Goal: Task Accomplishment & Management: Use online tool/utility

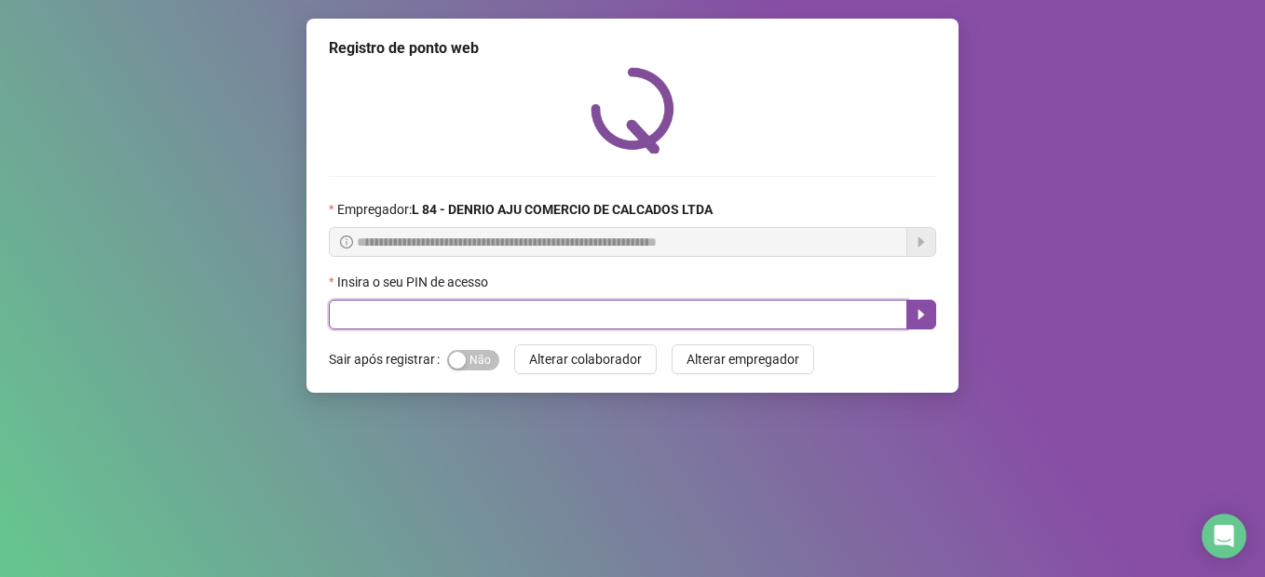
click at [889, 310] on input "text" at bounding box center [618, 315] width 578 height 30
type input "*****"
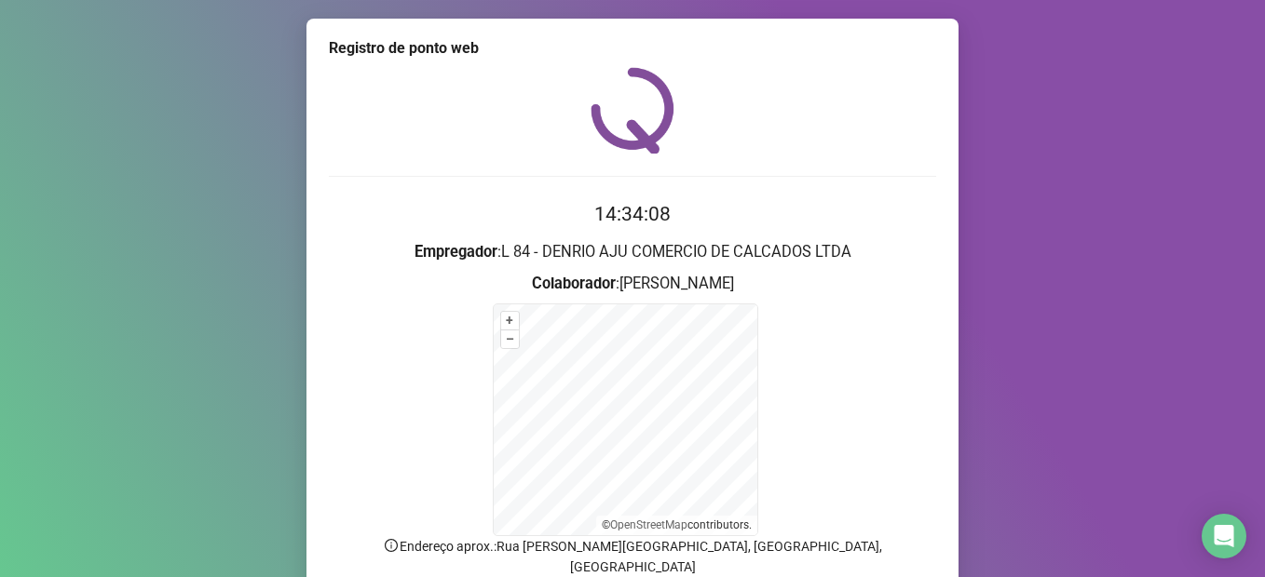
scroll to position [144, 0]
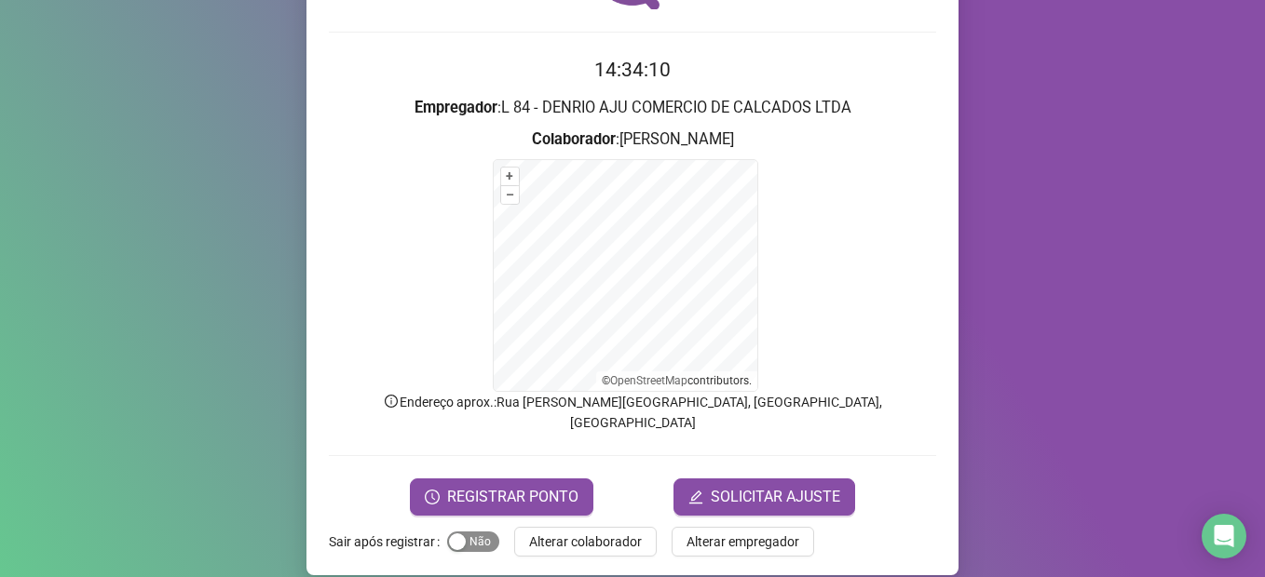
click at [481, 532] on span "Sim Não" at bounding box center [473, 542] width 52 height 20
click at [505, 486] on span "REGISTRAR PONTO" at bounding box center [512, 497] width 131 height 22
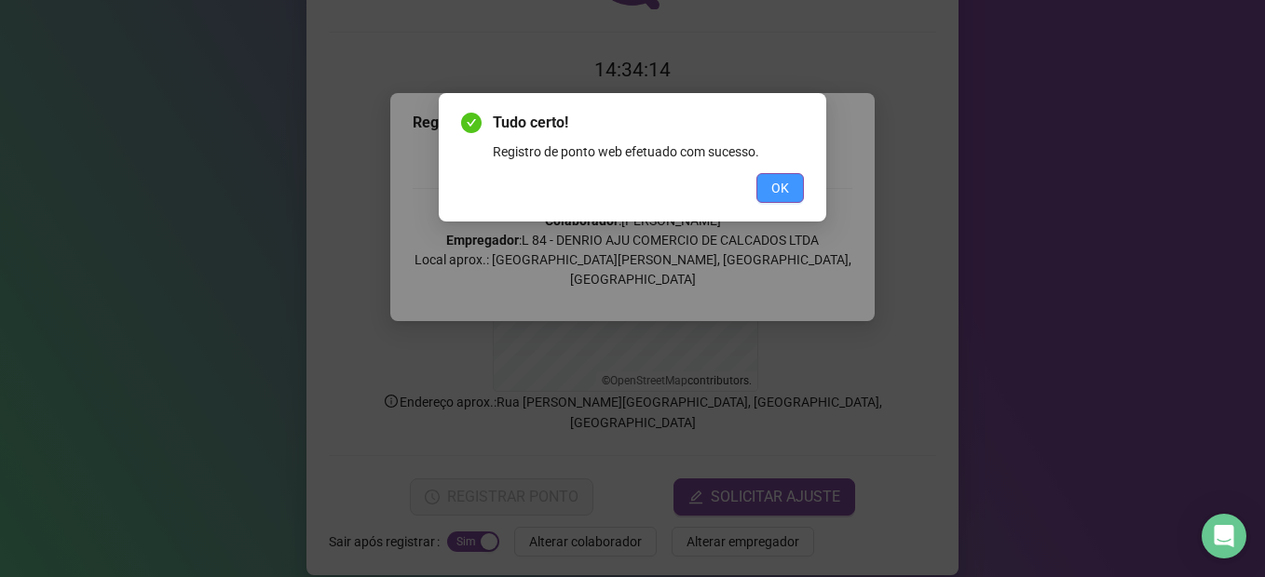
click at [783, 198] on button "OK" at bounding box center [779, 188] width 47 height 30
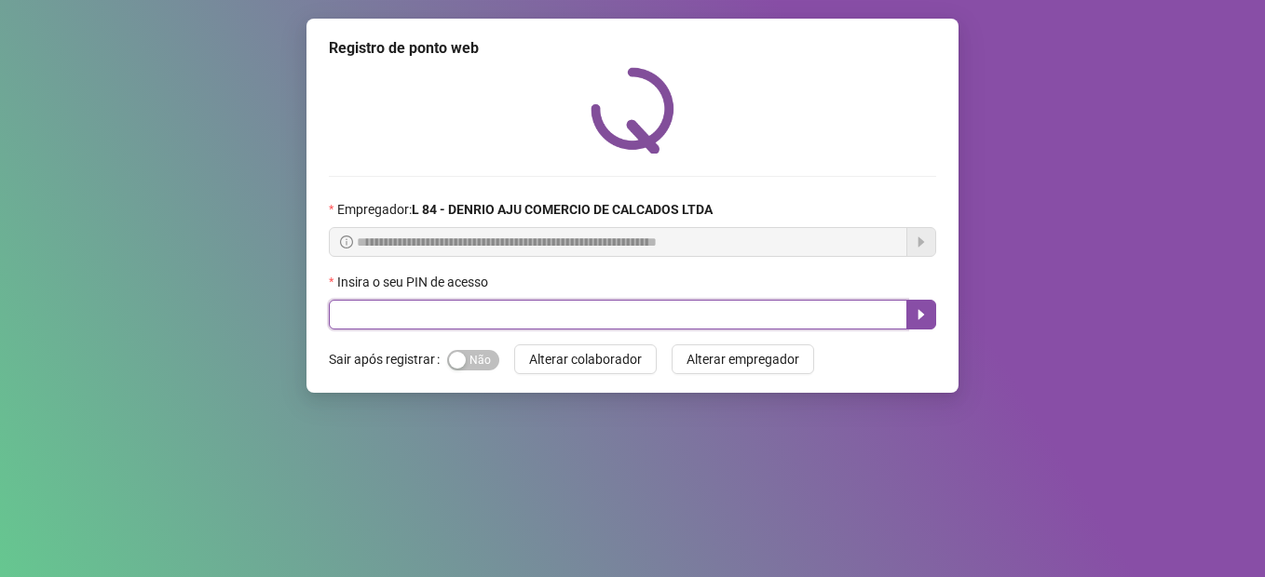
click at [398, 311] on input "text" at bounding box center [618, 315] width 578 height 30
type input "*****"
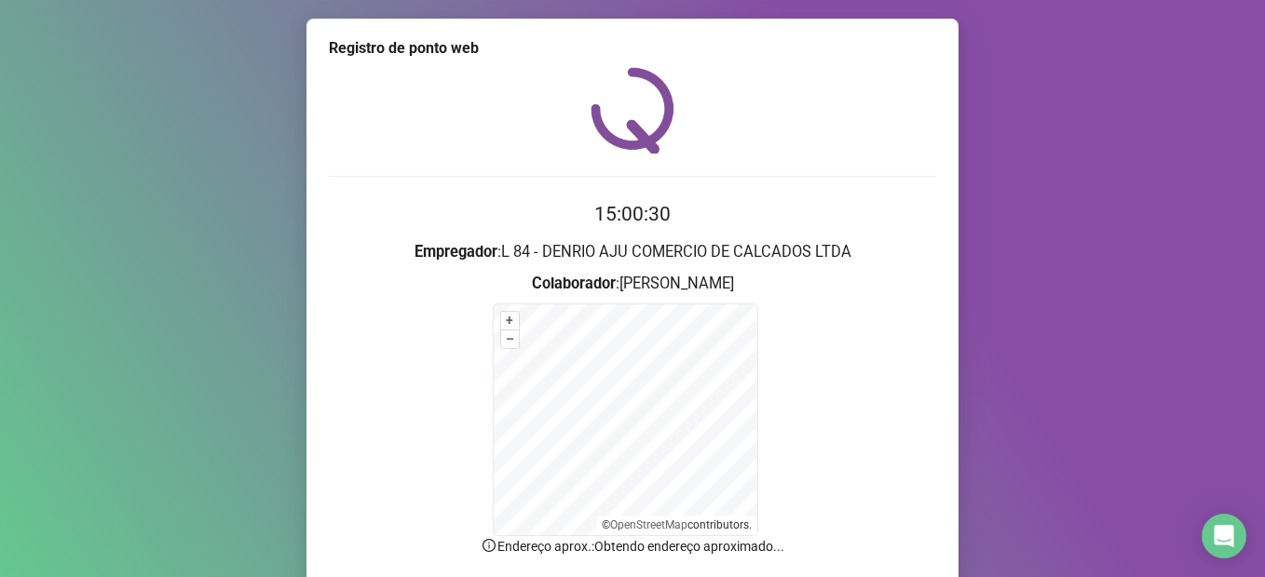
scroll to position [144, 0]
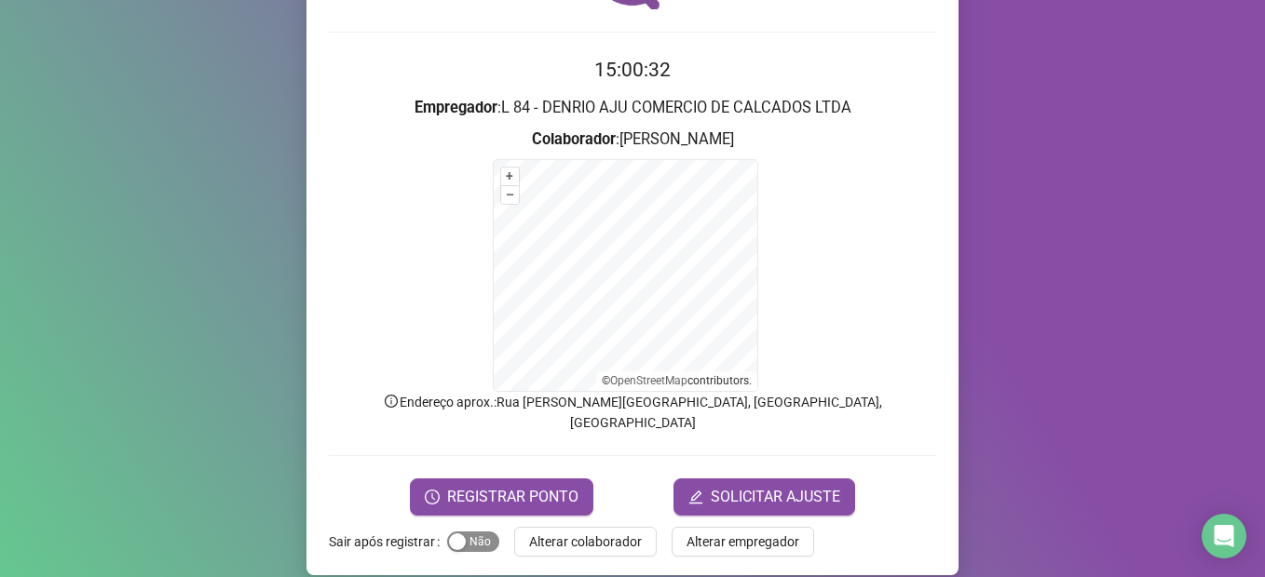
click at [457, 532] on button "Sim Não" at bounding box center [473, 542] width 52 height 20
click at [501, 486] on span "REGISTRAR PONTO" at bounding box center [512, 497] width 131 height 22
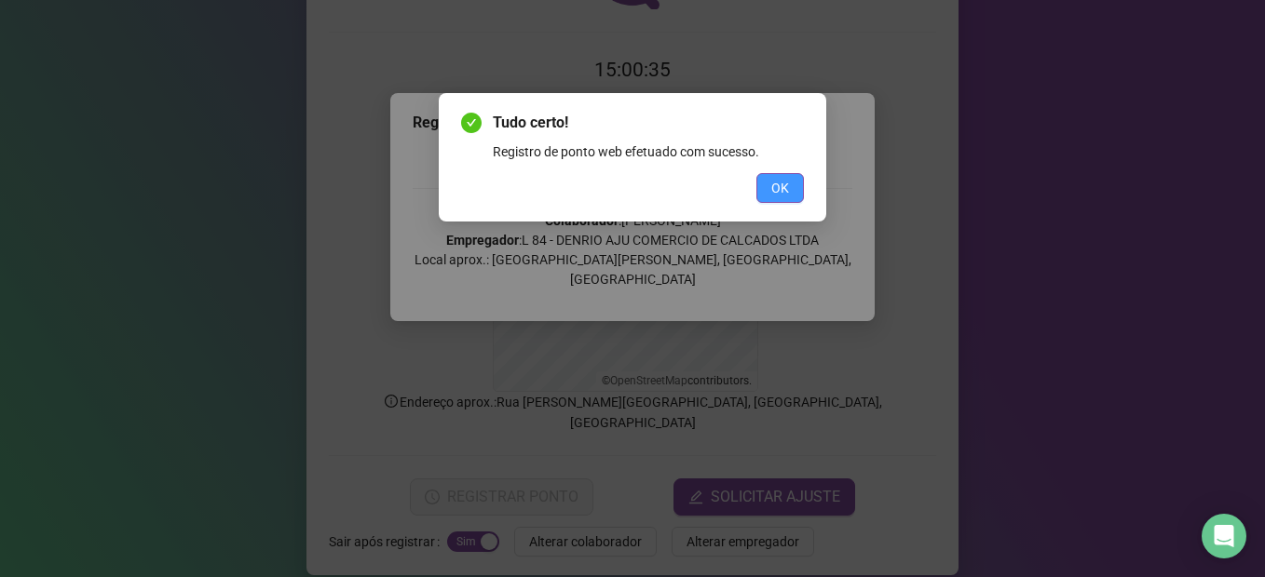
click at [775, 193] on span "OK" at bounding box center [780, 188] width 18 height 20
